Goal: Transaction & Acquisition: Book appointment/travel/reservation

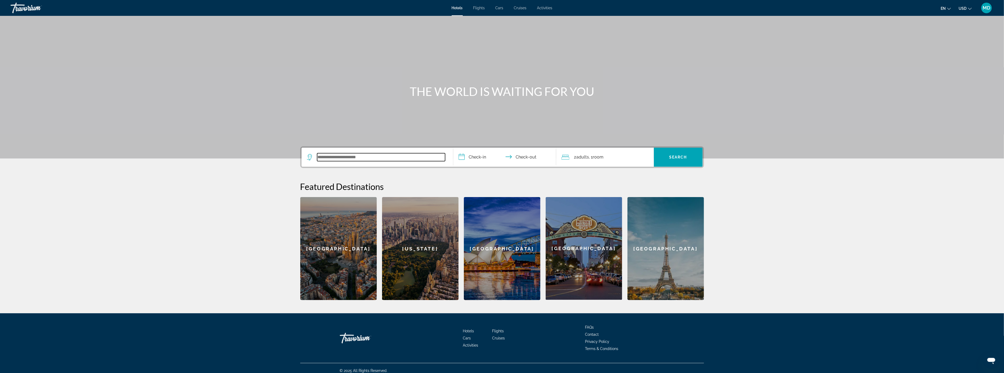
click at [336, 155] on input "Search widget" at bounding box center [381, 157] width 128 height 8
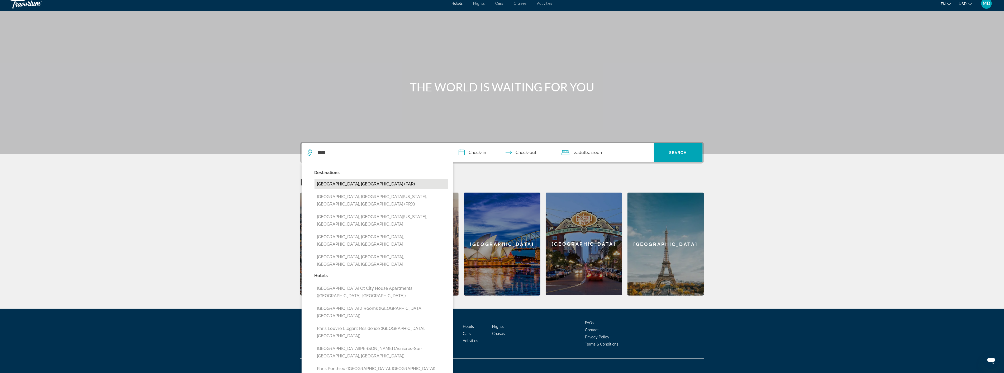
click at [338, 182] on button "[GEOGRAPHIC_DATA], [GEOGRAPHIC_DATA] (PAR)" at bounding box center [382, 184] width 134 height 10
type input "**********"
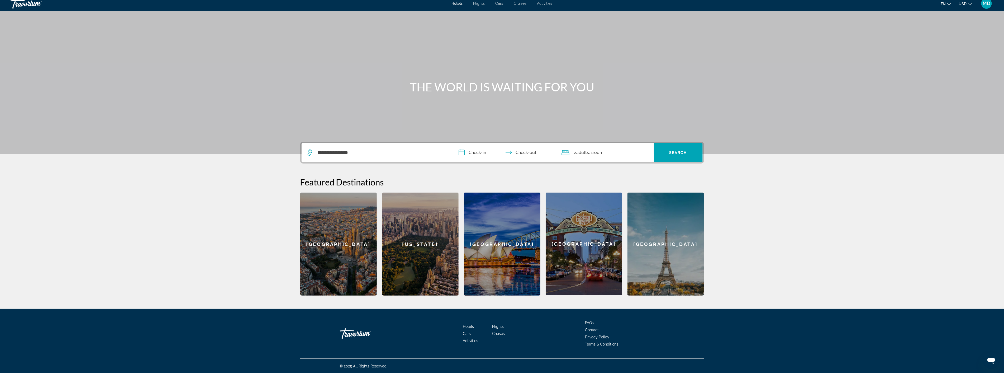
click at [486, 152] on input "**********" at bounding box center [505, 153] width 105 height 21
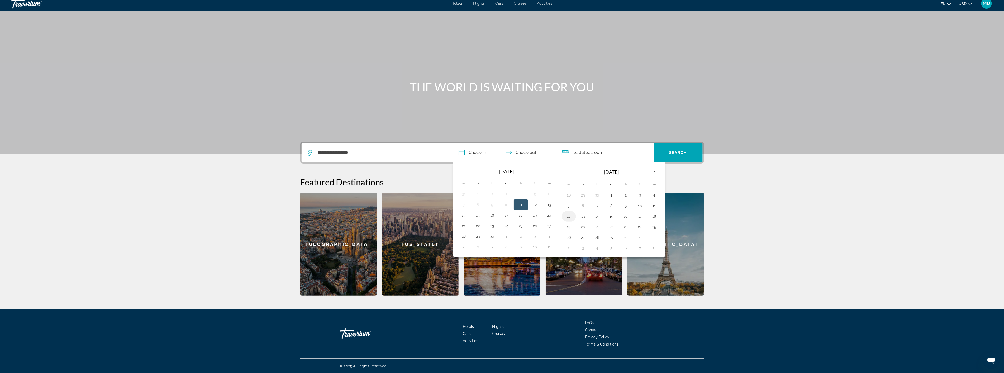
click at [567, 216] on button "12" at bounding box center [569, 215] width 8 height 7
click at [644, 216] on button "17" at bounding box center [640, 215] width 8 height 7
type input "**********"
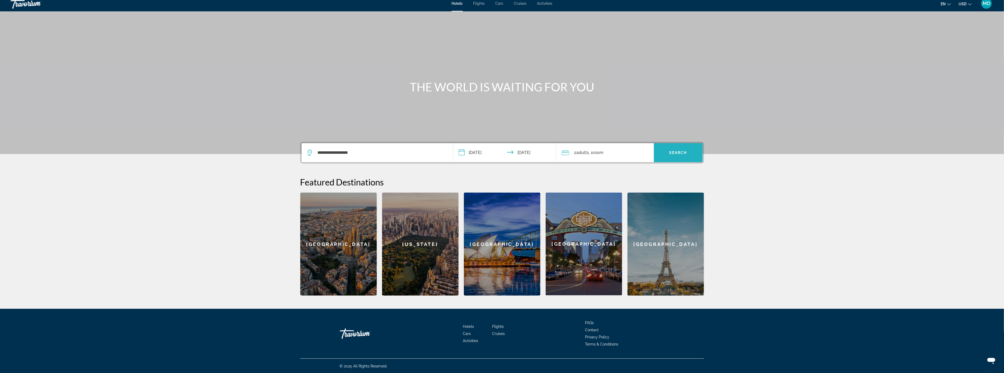
click at [678, 152] on span "Search" at bounding box center [678, 152] width 18 height 4
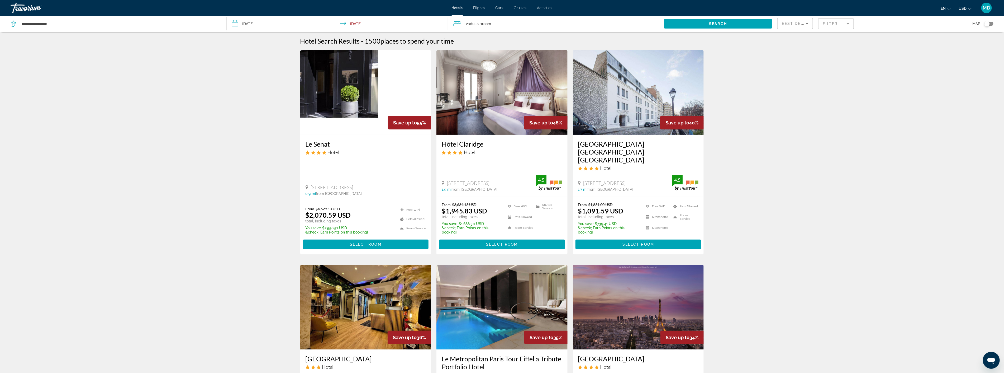
click at [845, 26] on mat-form-field "Filter" at bounding box center [836, 23] width 36 height 11
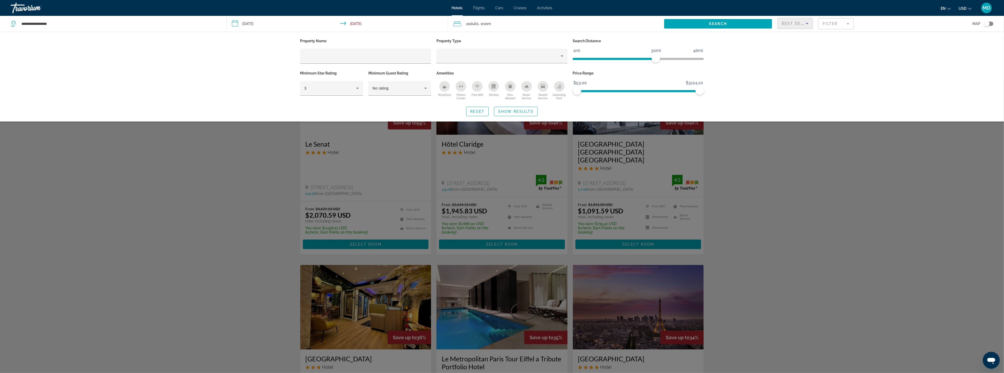
click at [807, 25] on icon "Sort by" at bounding box center [807, 23] width 6 height 6
click at [357, 89] on div at bounding box center [502, 186] width 1004 height 373
click at [340, 90] on div "3" at bounding box center [331, 88] width 52 height 6
click at [803, 83] on div at bounding box center [502, 186] width 1004 height 373
click at [836, 24] on mat-form-field "Filter" at bounding box center [836, 23] width 36 height 11
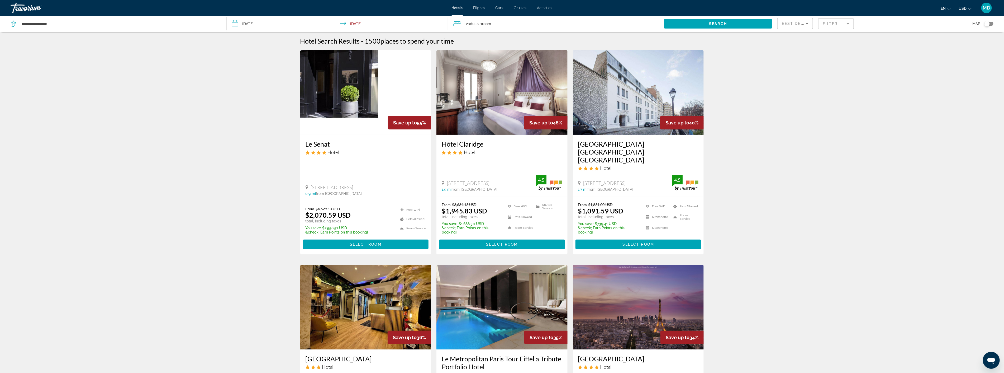
click at [836, 24] on mat-form-field "Filter" at bounding box center [836, 23] width 36 height 11
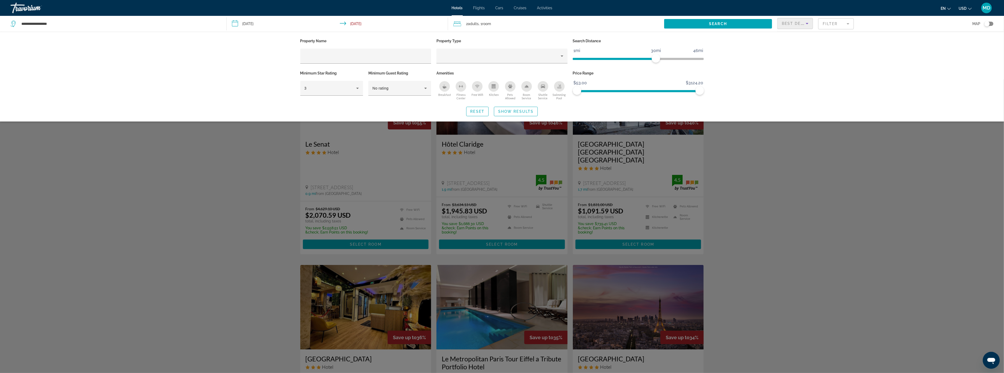
click at [796, 25] on span "Best Deals" at bounding box center [795, 23] width 27 height 4
click at [798, 62] on span "Lowest Price" at bounding box center [792, 62] width 21 height 4
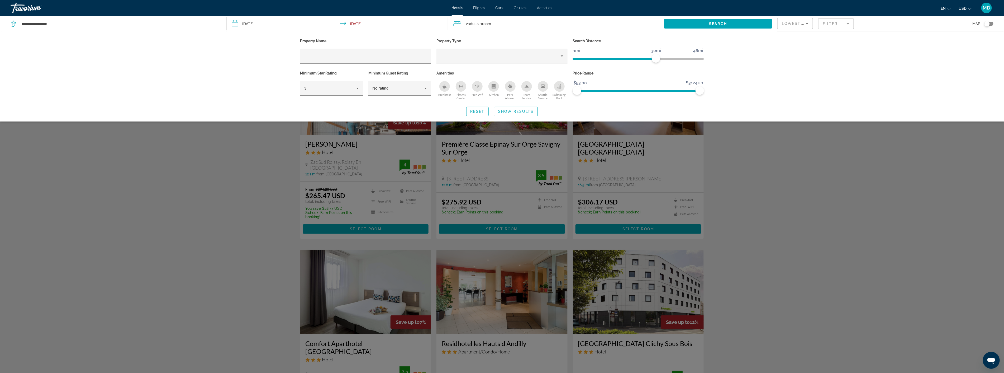
click at [794, 191] on div "Search widget" at bounding box center [502, 225] width 1004 height 293
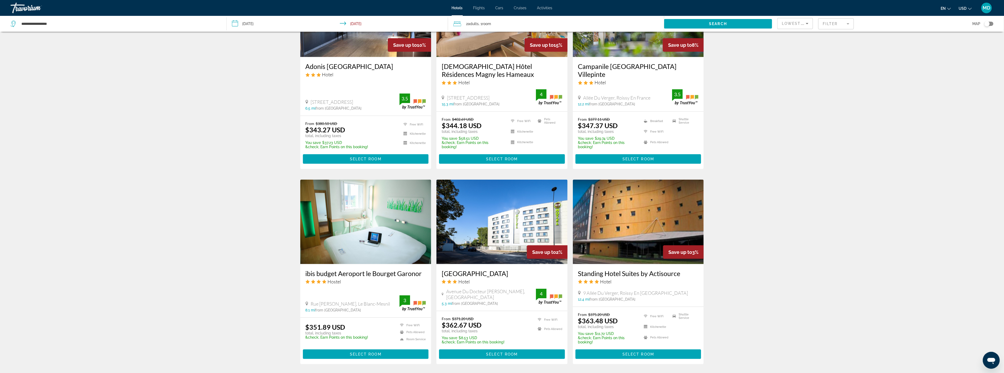
scroll to position [498, 0]
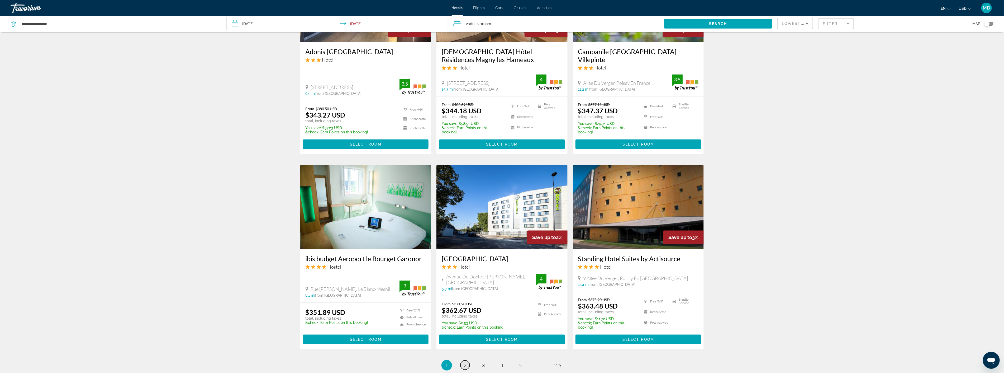
click at [465, 362] on span "2" at bounding box center [465, 365] width 3 height 6
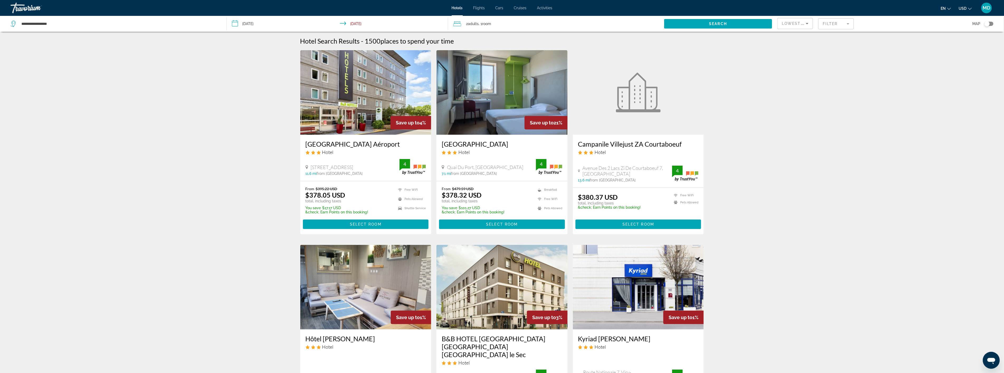
click at [806, 26] on icon "Sort by" at bounding box center [807, 23] width 6 height 6
click at [829, 22] on div at bounding box center [502, 186] width 1004 height 373
click at [829, 22] on mat-form-field "Filter" at bounding box center [836, 23] width 36 height 11
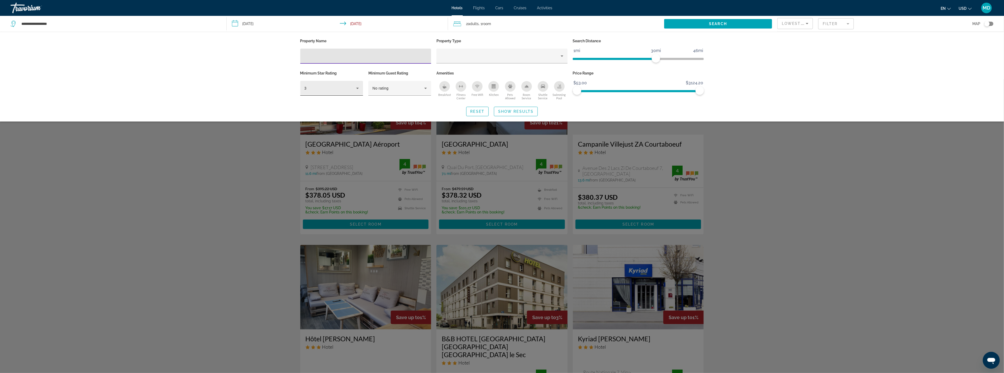
click at [358, 89] on icon "Hotel Filters" at bounding box center [357, 88] width 6 height 6
click at [318, 116] on mat-option "4" at bounding box center [331, 116] width 63 height 13
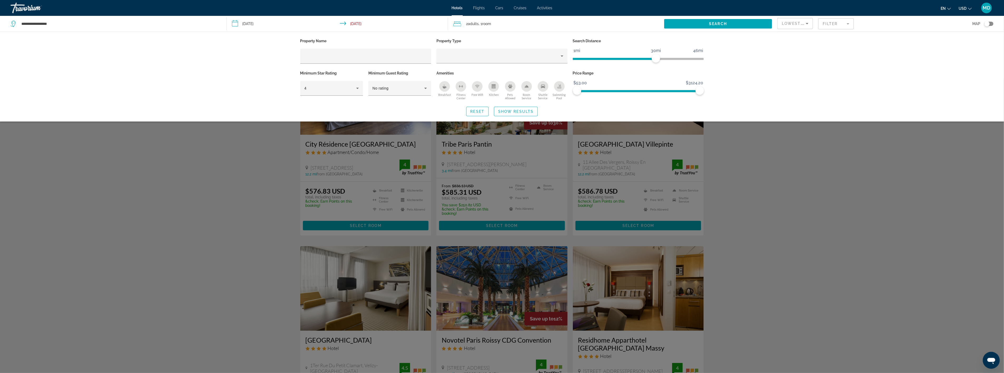
click at [758, 198] on div "Search widget" at bounding box center [502, 225] width 1004 height 293
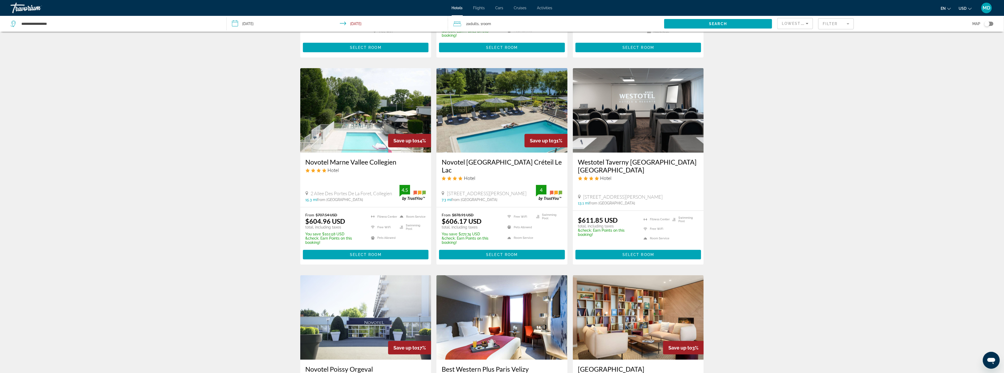
scroll to position [293, 0]
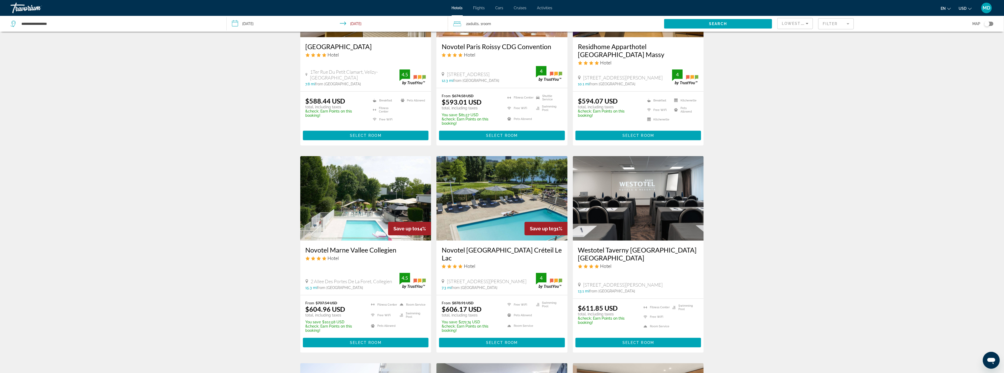
click at [842, 23] on mat-form-field "Filter" at bounding box center [836, 23] width 36 height 11
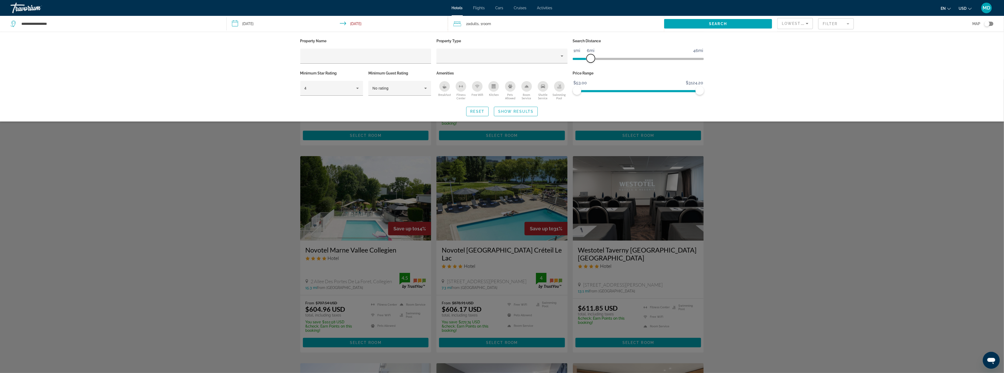
drag, startPoint x: 658, startPoint y: 57, endPoint x: 592, endPoint y: 54, distance: 65.8
click at [592, 54] on span "ngx-slider" at bounding box center [591, 58] width 8 height 8
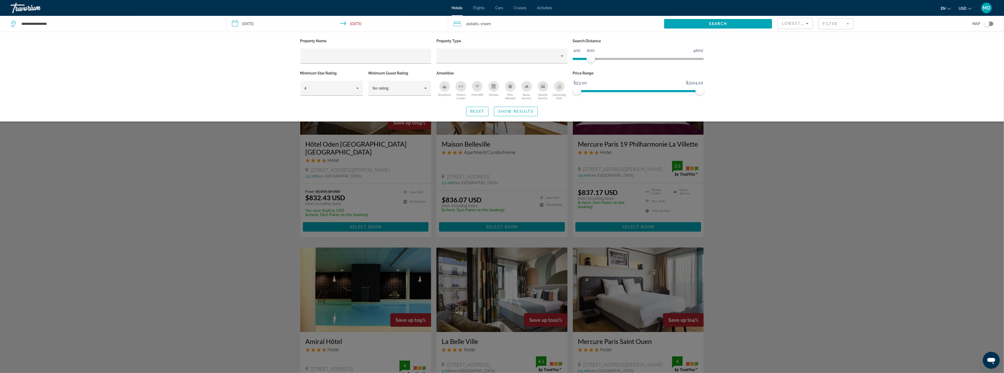
click at [793, 73] on div "Property Name Property Type Search Distance 1mi 46mi 6mi Minimum Star Rating 4 …" at bounding box center [502, 77] width 1004 height 90
click at [772, 234] on div "Search widget" at bounding box center [502, 225] width 1004 height 293
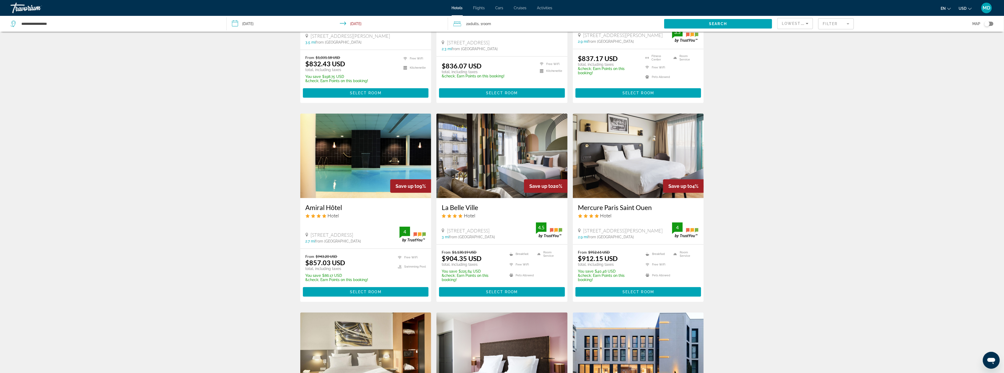
scroll to position [117, 0]
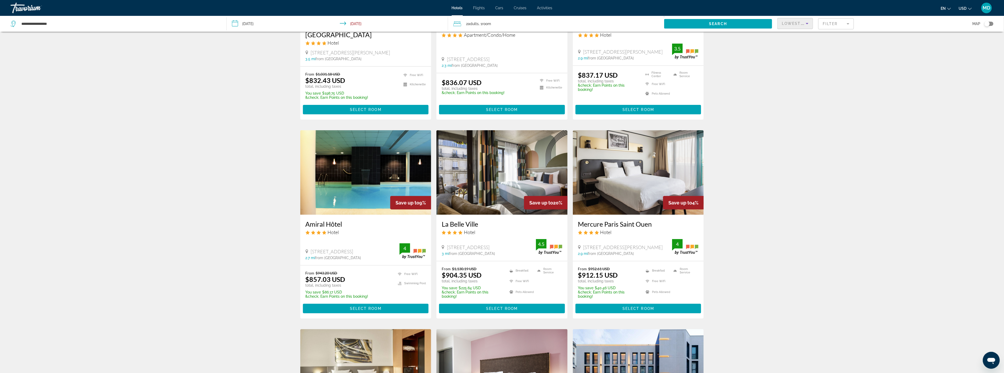
click at [809, 22] on icon "Sort by" at bounding box center [807, 23] width 6 height 6
click at [792, 37] on span "Best Deals" at bounding box center [791, 37] width 18 height 4
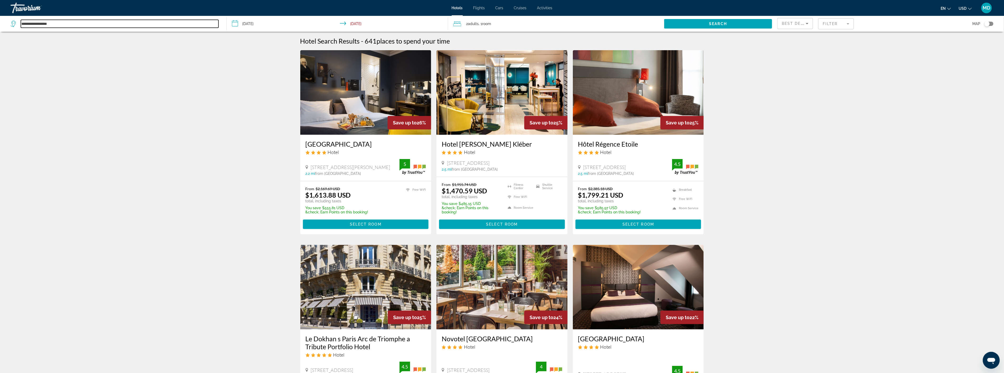
click at [71, 26] on input "**********" at bounding box center [120, 24] width 198 height 8
type input "*"
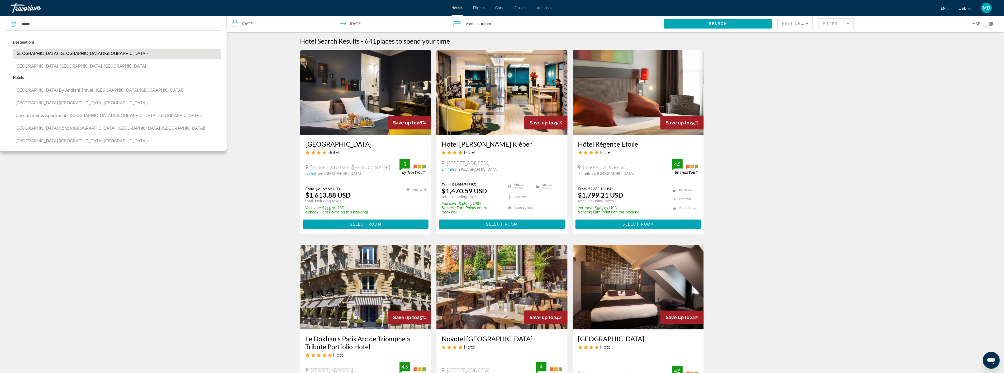
click at [30, 53] on button "[GEOGRAPHIC_DATA], [GEOGRAPHIC_DATA] ([GEOGRAPHIC_DATA])" at bounding box center [117, 54] width 209 height 10
type input "**********"
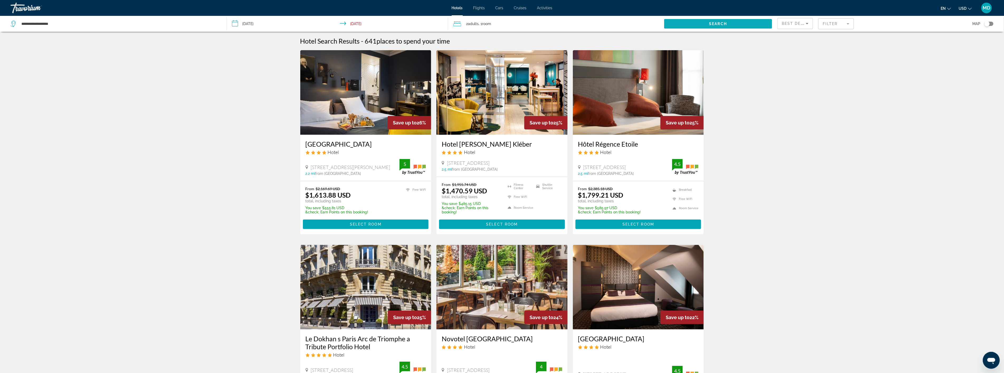
click at [697, 23] on span "Search widget" at bounding box center [718, 23] width 108 height 13
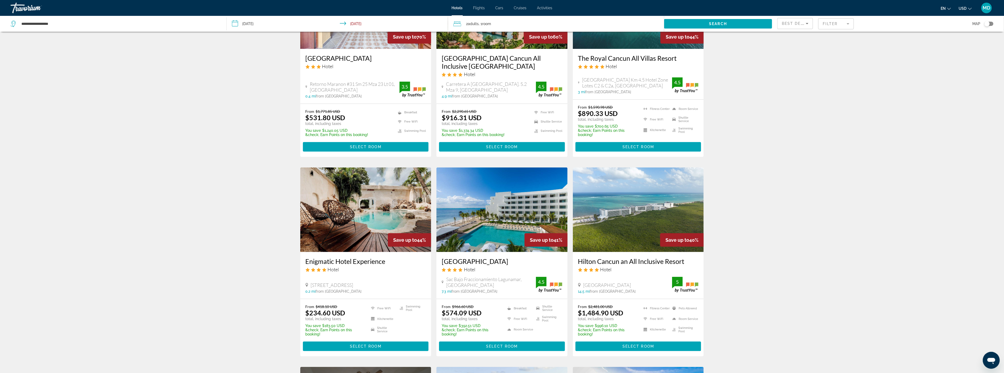
scroll to position [117, 0]
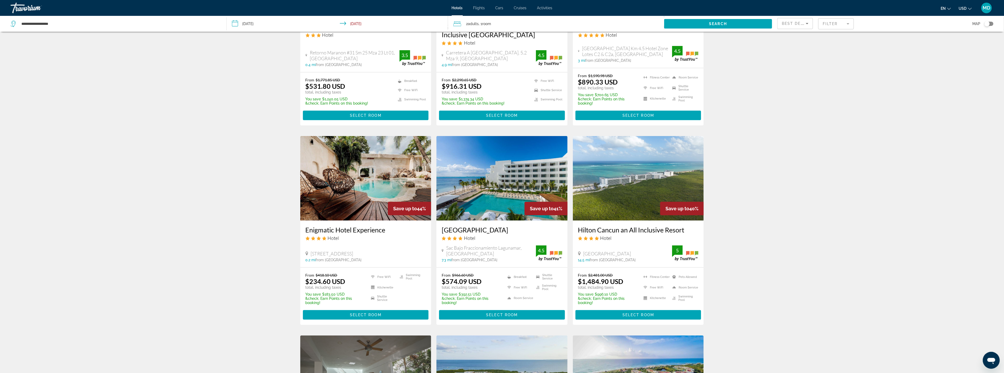
click at [971, 7] on icon "Change currency" at bounding box center [970, 9] width 4 height 4
click at [960, 35] on button "CAD (Can$)" at bounding box center [955, 34] width 26 height 7
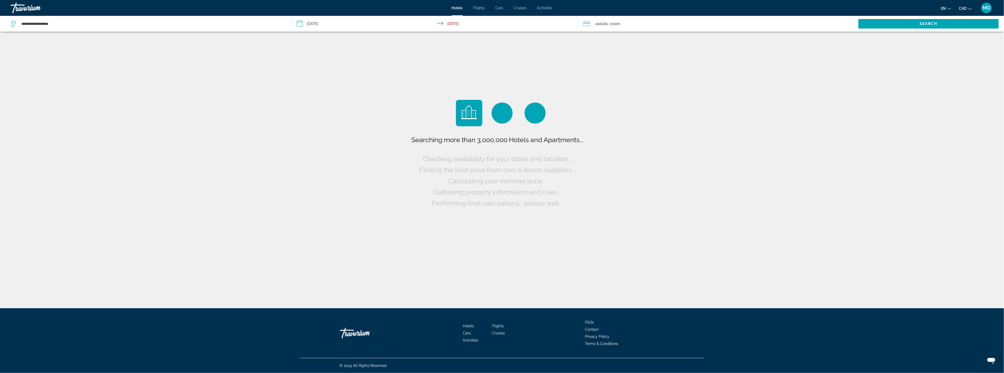
scroll to position [0, 0]
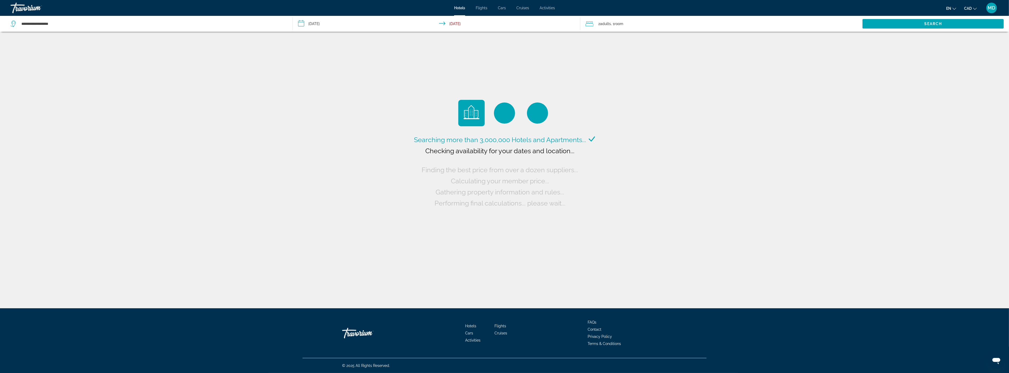
click at [992, 8] on span "MD" at bounding box center [992, 7] width 8 height 5
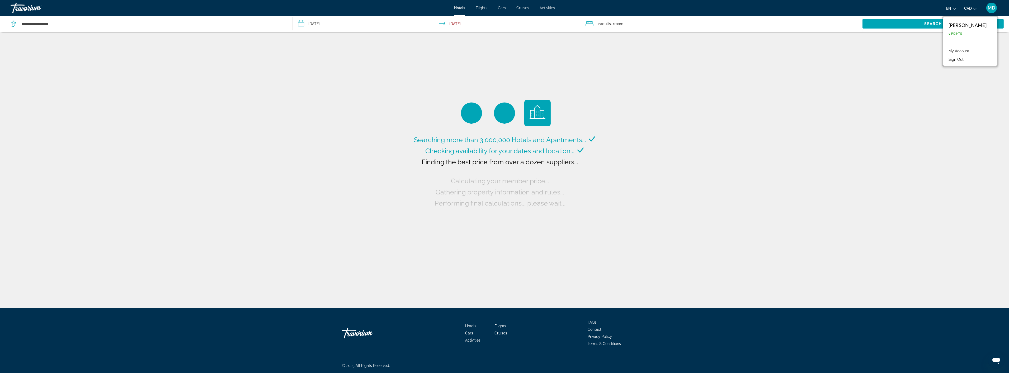
click at [961, 51] on link "My Account" at bounding box center [959, 51] width 26 height 7
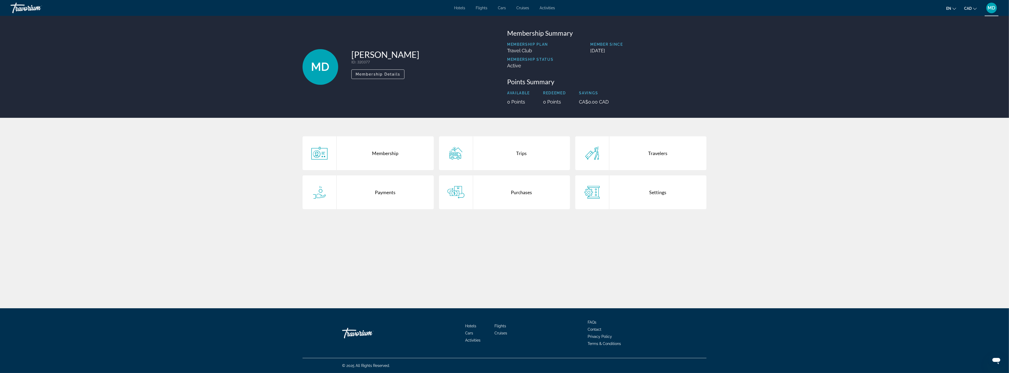
click at [664, 190] on div "Settings" at bounding box center [657, 192] width 97 height 34
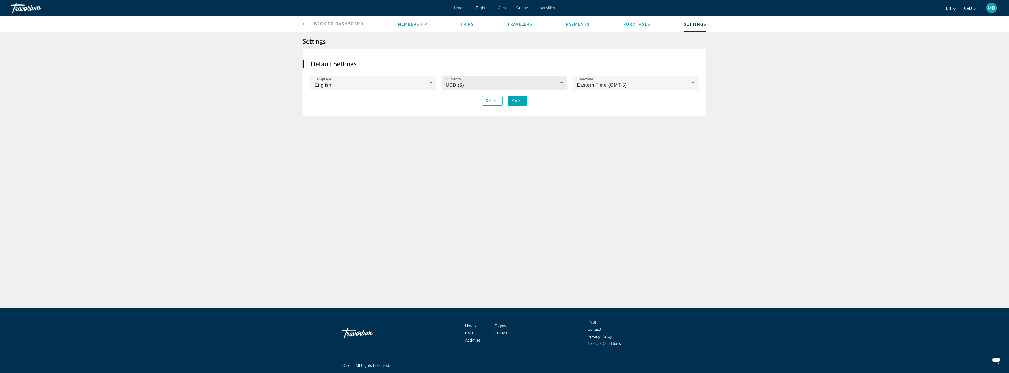
click at [460, 81] on label "Currency" at bounding box center [453, 79] width 15 height 4
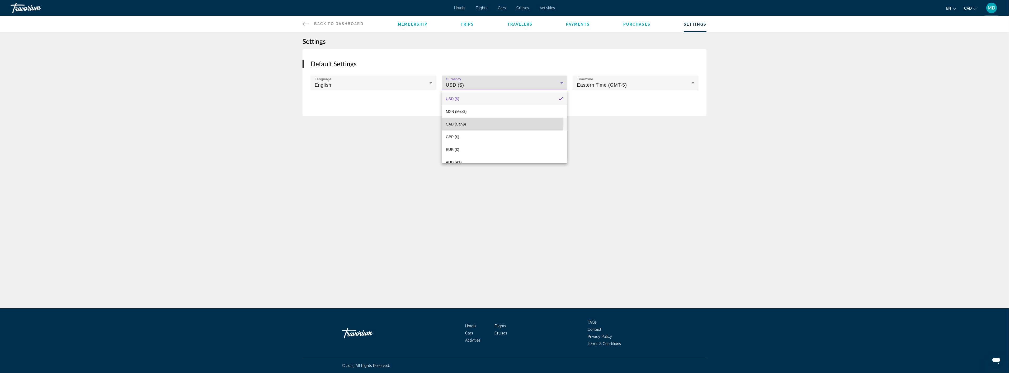
click at [468, 122] on mat-option "CAD (Can$)" at bounding box center [505, 124] width 126 height 13
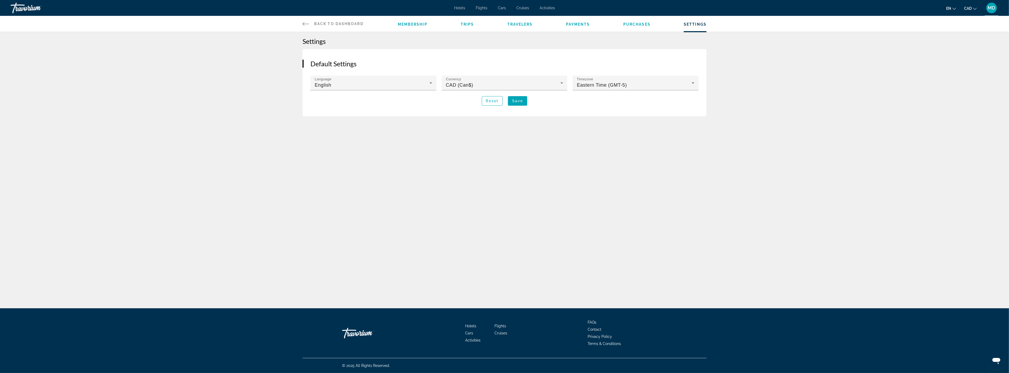
click at [456, 156] on div "Back to Dashboard Dashboard Membership Trips Travelers Payments Purchases Setti…" at bounding box center [504, 154] width 1009 height 308
click at [429, 83] on icon "Main content" at bounding box center [431, 83] width 6 height 6
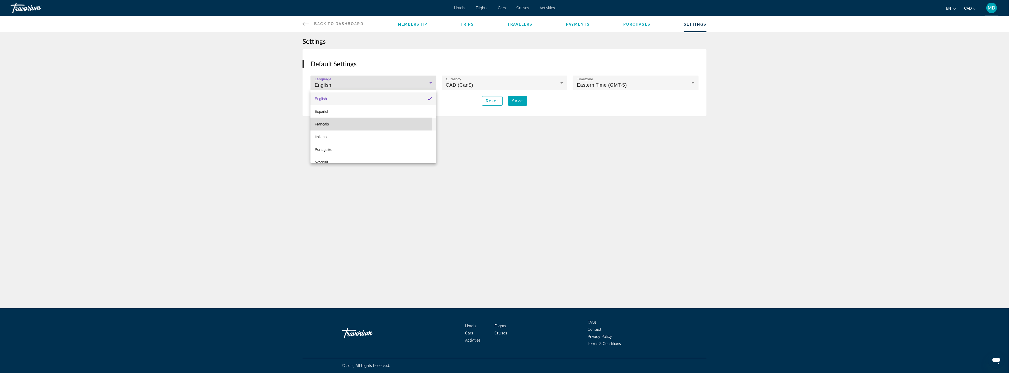
click at [352, 125] on mat-option "Français" at bounding box center [373, 124] width 126 height 13
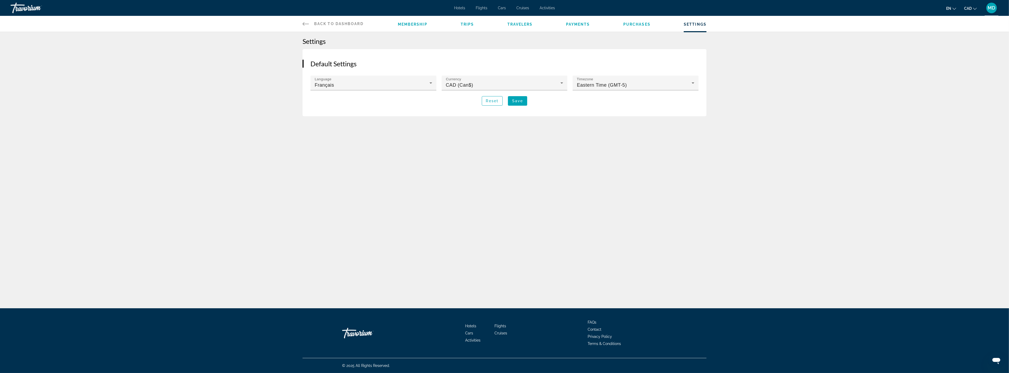
click at [376, 181] on div "Back to Dashboard Dashboard Membership Trips Travelers Payments Purchases Setti…" at bounding box center [504, 154] width 1009 height 308
click at [517, 101] on span "Save" at bounding box center [517, 101] width 11 height 4
click at [953, 17] on div "You settings were successfully saved!" at bounding box center [964, 16] width 75 height 6
click at [975, 28] on div "Back to Dashboard Dashboard Membership Trips Travelers Payments Purchases Setti…" at bounding box center [504, 24] width 1009 height 16
click at [952, 9] on icon "Change language" at bounding box center [954, 9] width 4 height 4
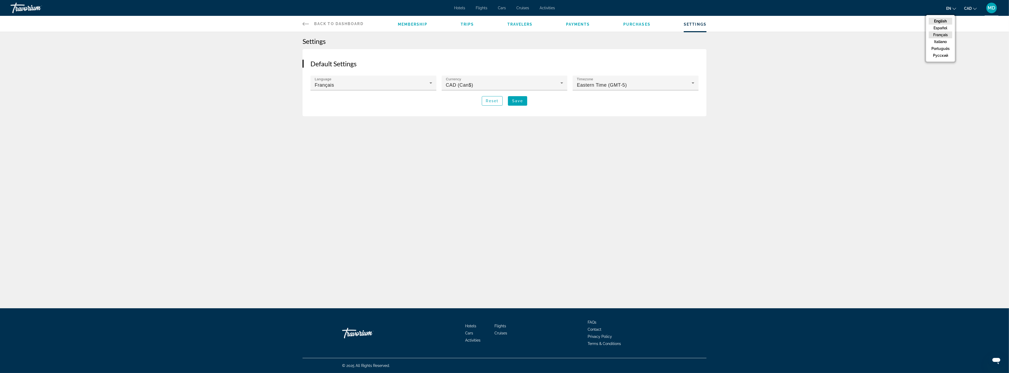
click at [943, 35] on button "Français" at bounding box center [940, 34] width 23 height 7
click at [524, 100] on span "sauvegarder" at bounding box center [525, 101] width 28 height 4
click at [461, 157] on div "Retour au tableau de bord Tableau de bord Adhésion Voyages Voyageurs Paiements …" at bounding box center [504, 154] width 1009 height 308
click at [934, 108] on div "Réglages Paramètres par défaut Langue Français Devise CAD (Can$) Fuseau horaire…" at bounding box center [504, 74] width 1009 height 84
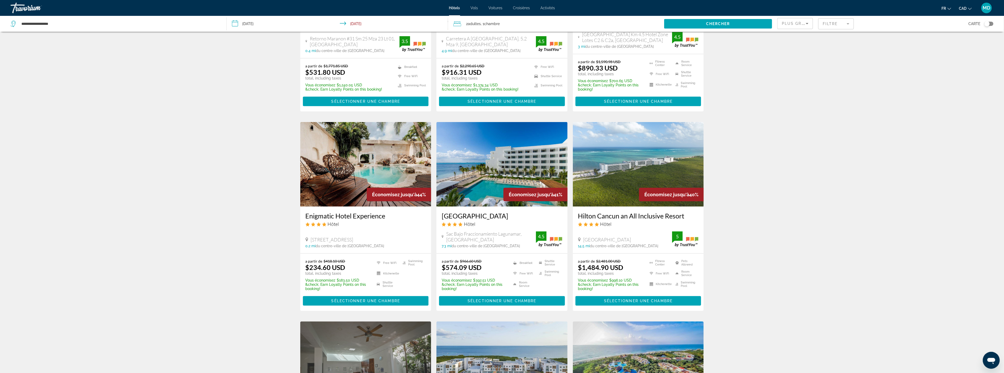
scroll to position [146, 0]
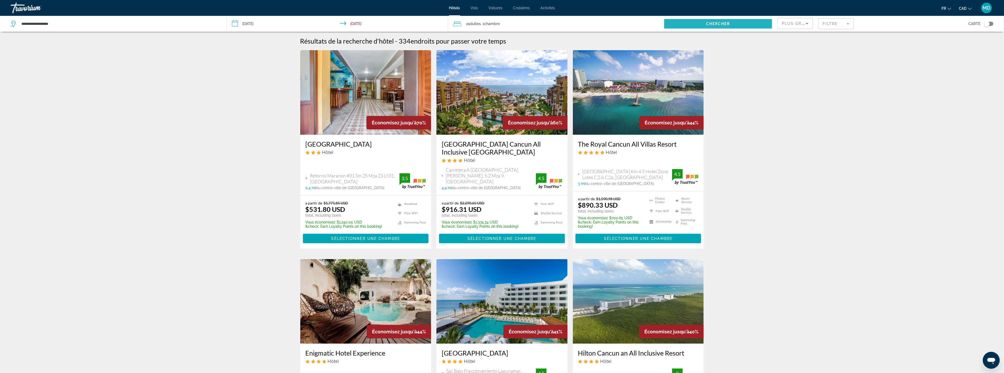
click at [708, 21] on span "Search widget" at bounding box center [718, 23] width 108 height 13
click at [730, 22] on span "Chercher" at bounding box center [718, 24] width 24 height 4
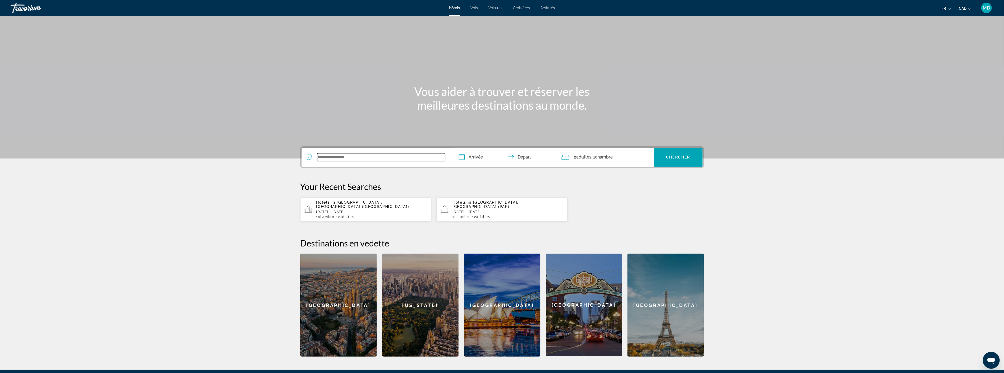
click at [360, 153] on input "Search widget" at bounding box center [381, 157] width 128 height 8
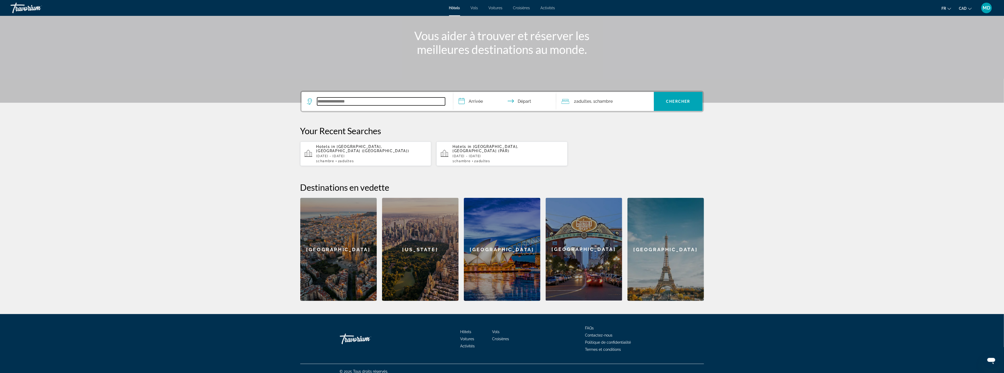
scroll to position [57, 0]
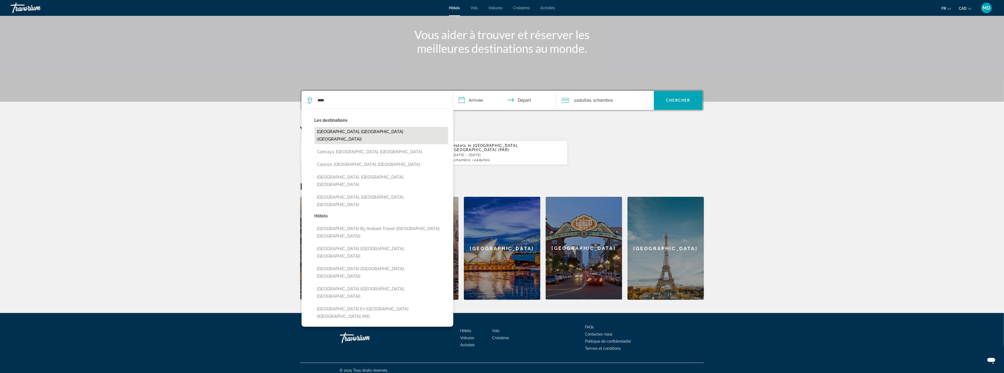
click at [344, 132] on button "[GEOGRAPHIC_DATA], [GEOGRAPHIC_DATA] ([GEOGRAPHIC_DATA])" at bounding box center [382, 135] width 134 height 17
type input "**********"
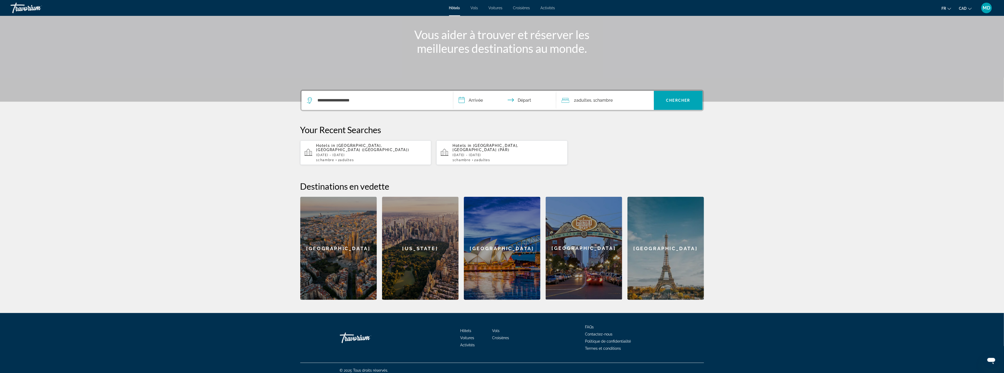
click at [523, 101] on input "**********" at bounding box center [505, 101] width 105 height 21
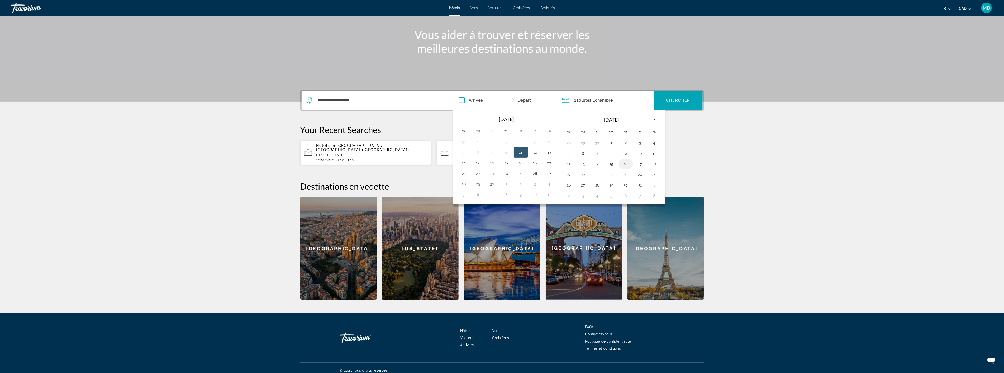
click at [626, 165] on button "16" at bounding box center [626, 163] width 8 height 7
click at [626, 173] on button "23" at bounding box center [626, 174] width 8 height 7
type input "**********"
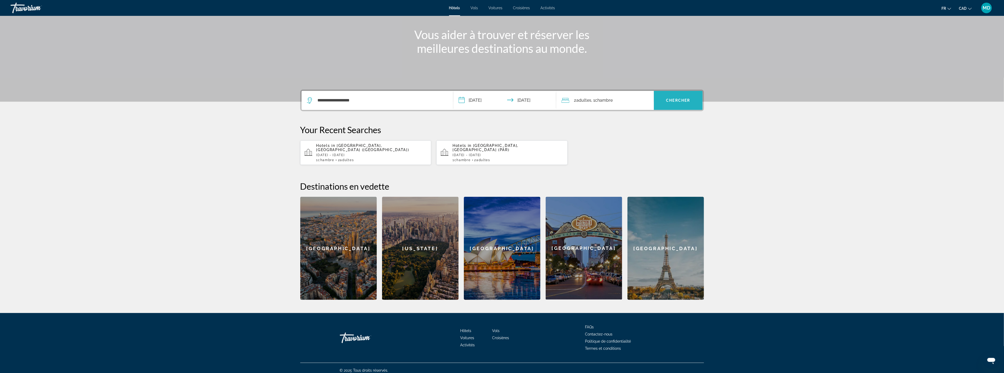
click at [683, 98] on span "Chercher" at bounding box center [678, 100] width 24 height 4
